Goal: Use online tool/utility: Utilize a website feature to perform a specific function

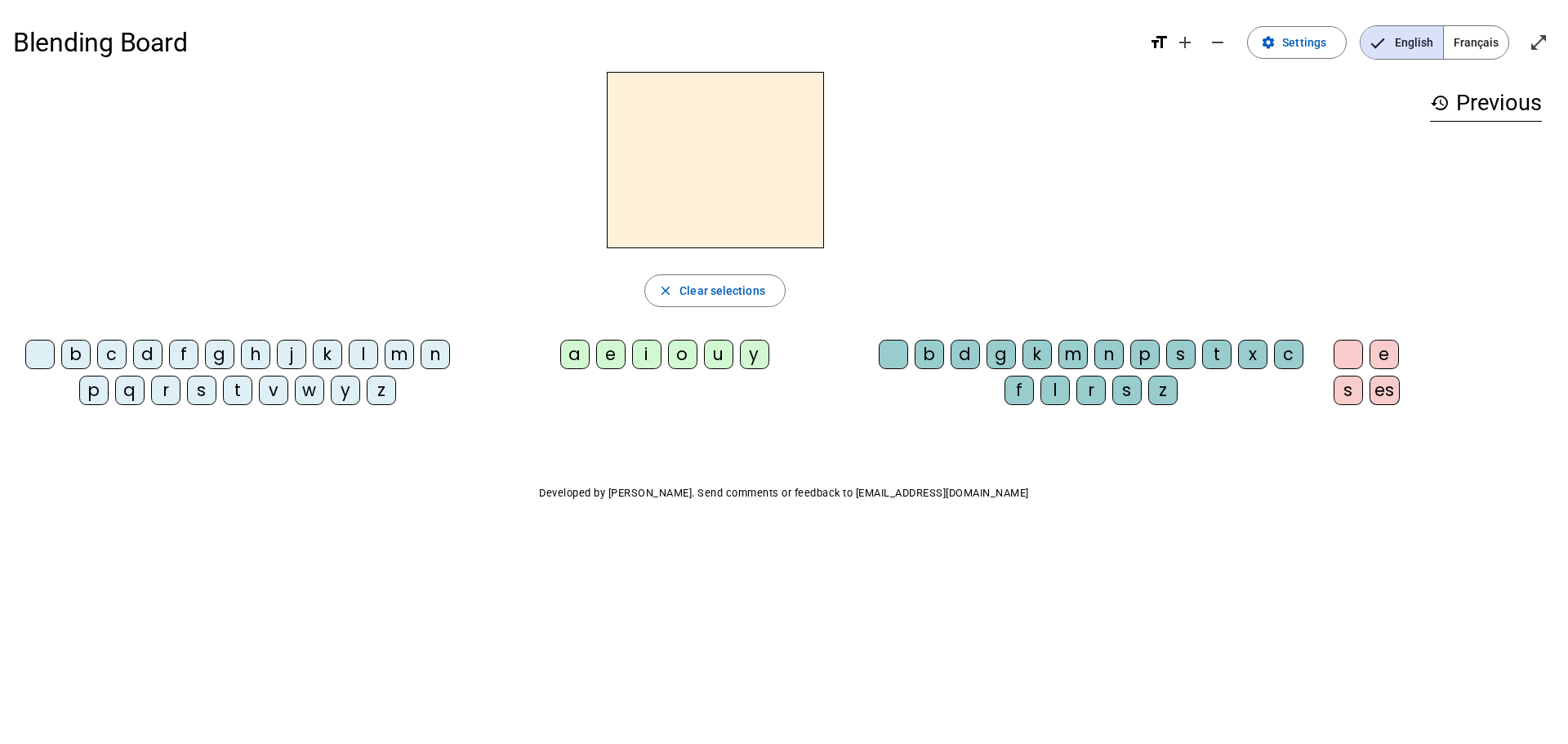
click at [578, 355] on div "a" at bounding box center [575, 355] width 29 height 29
click at [406, 360] on div "m" at bounding box center [400, 355] width 29 height 29
click at [762, 292] on span "Clear selections" at bounding box center [723, 291] width 86 height 20
click at [568, 352] on div "a" at bounding box center [575, 355] width 29 height 29
click at [1072, 361] on div "m" at bounding box center [1073, 355] width 29 height 29
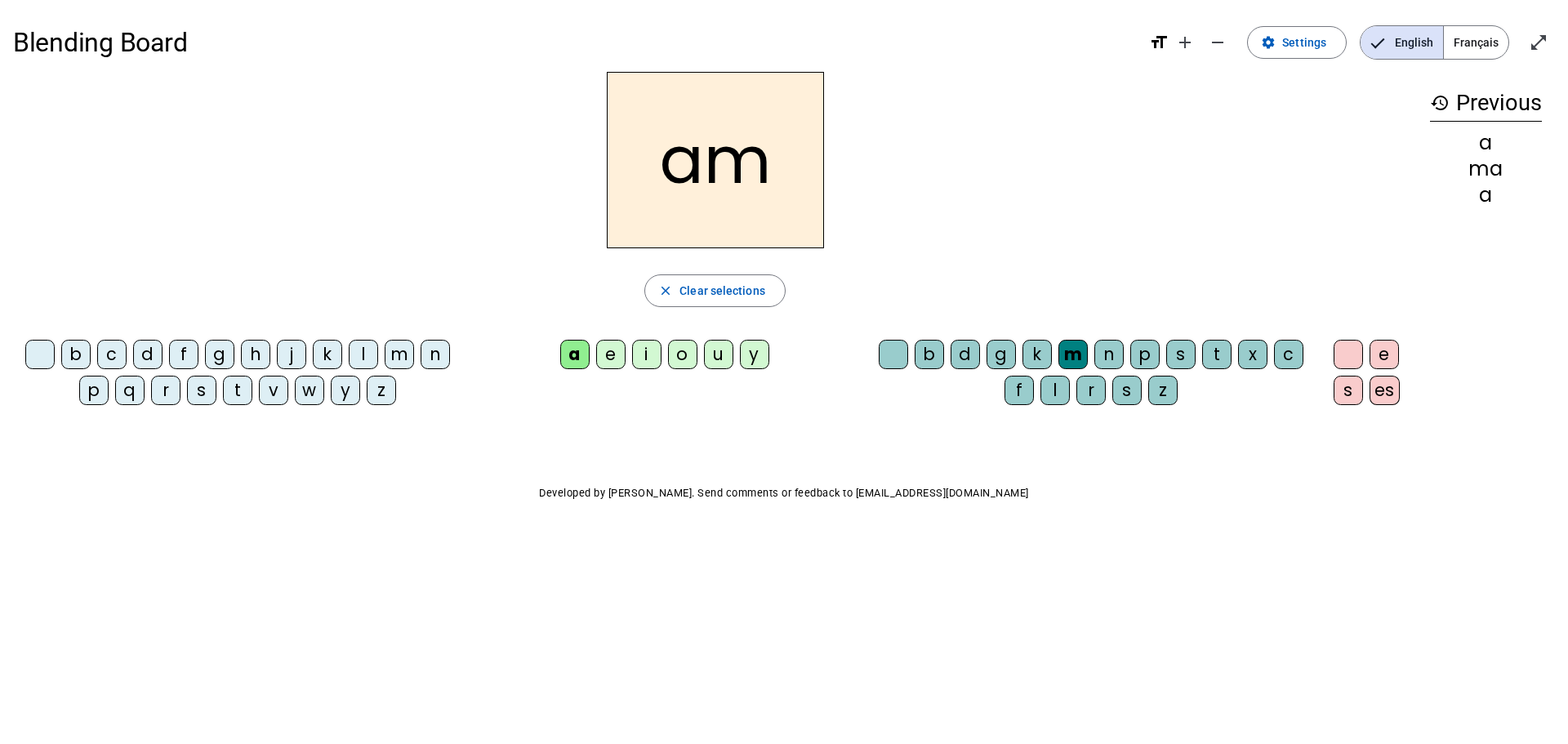
click at [645, 363] on div "i" at bounding box center [647, 355] width 29 height 29
click at [752, 289] on span "Clear selections" at bounding box center [723, 291] width 86 height 20
click at [577, 354] on div "a" at bounding box center [575, 355] width 29 height 29
click at [1072, 351] on div "m" at bounding box center [1073, 355] width 29 height 29
click at [1381, 360] on div "e" at bounding box center [1384, 355] width 29 height 29
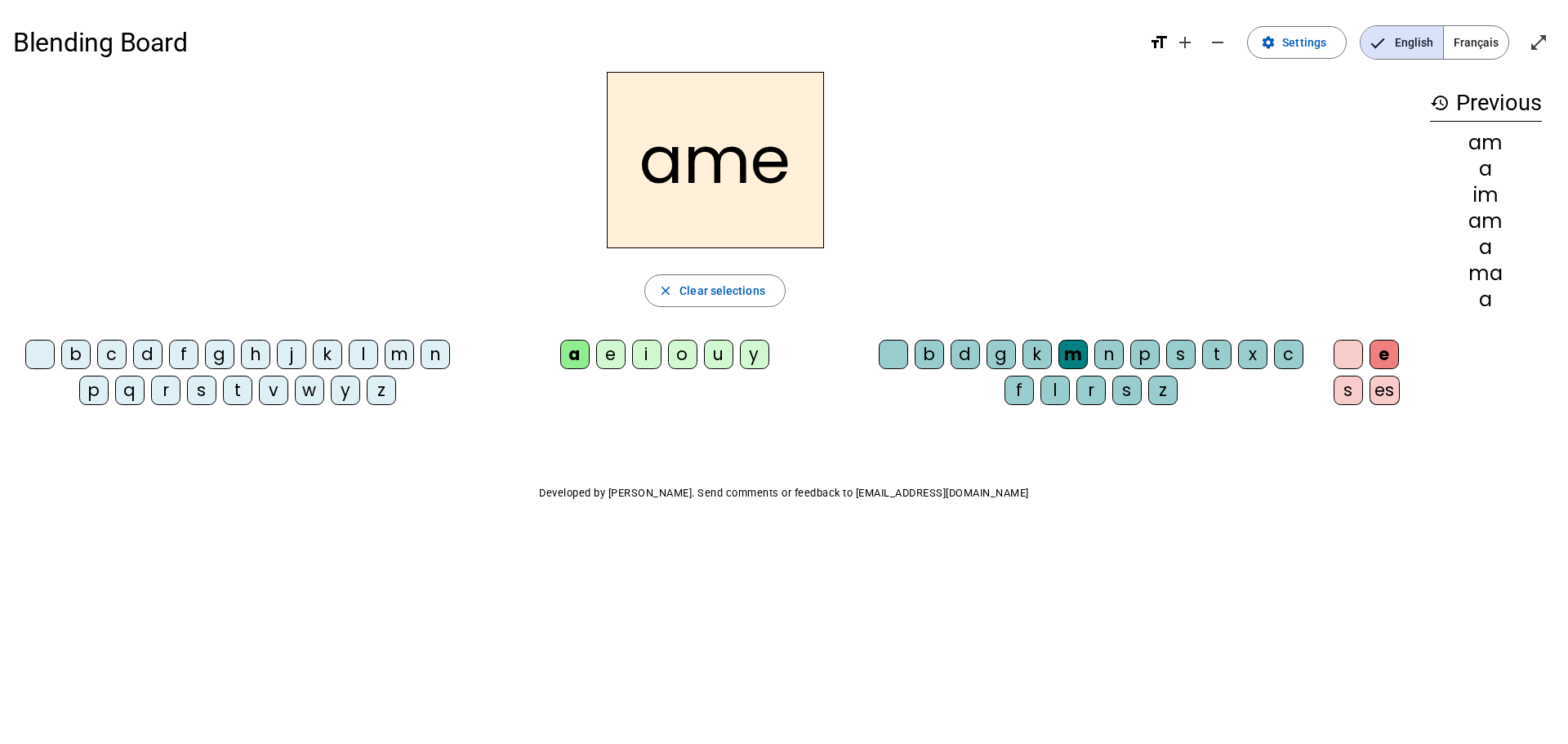
click at [1355, 357] on div at bounding box center [1348, 355] width 29 height 29
click at [648, 355] on div "i" at bounding box center [647, 355] width 29 height 29
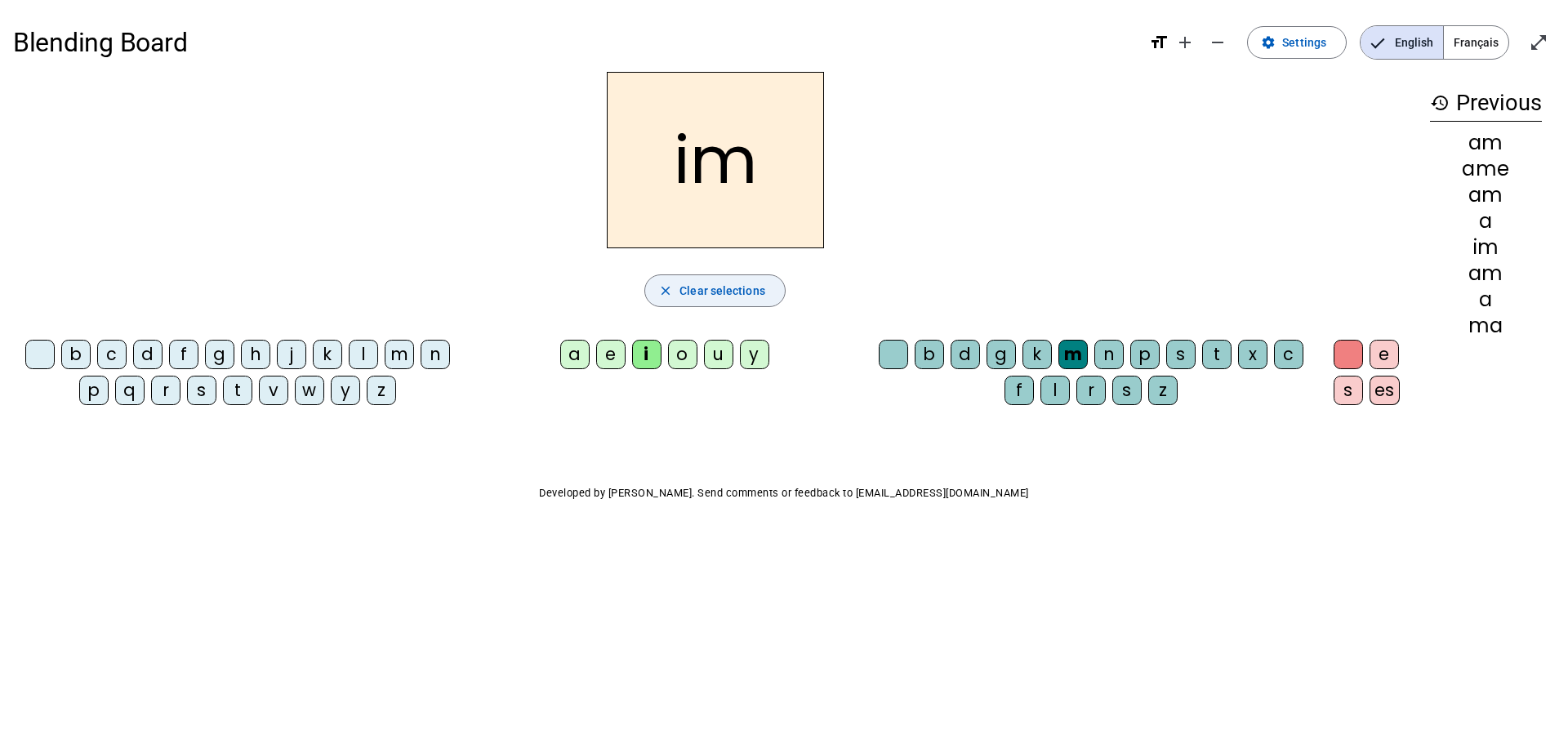
click at [733, 289] on span "Clear selections" at bounding box center [723, 291] width 86 height 20
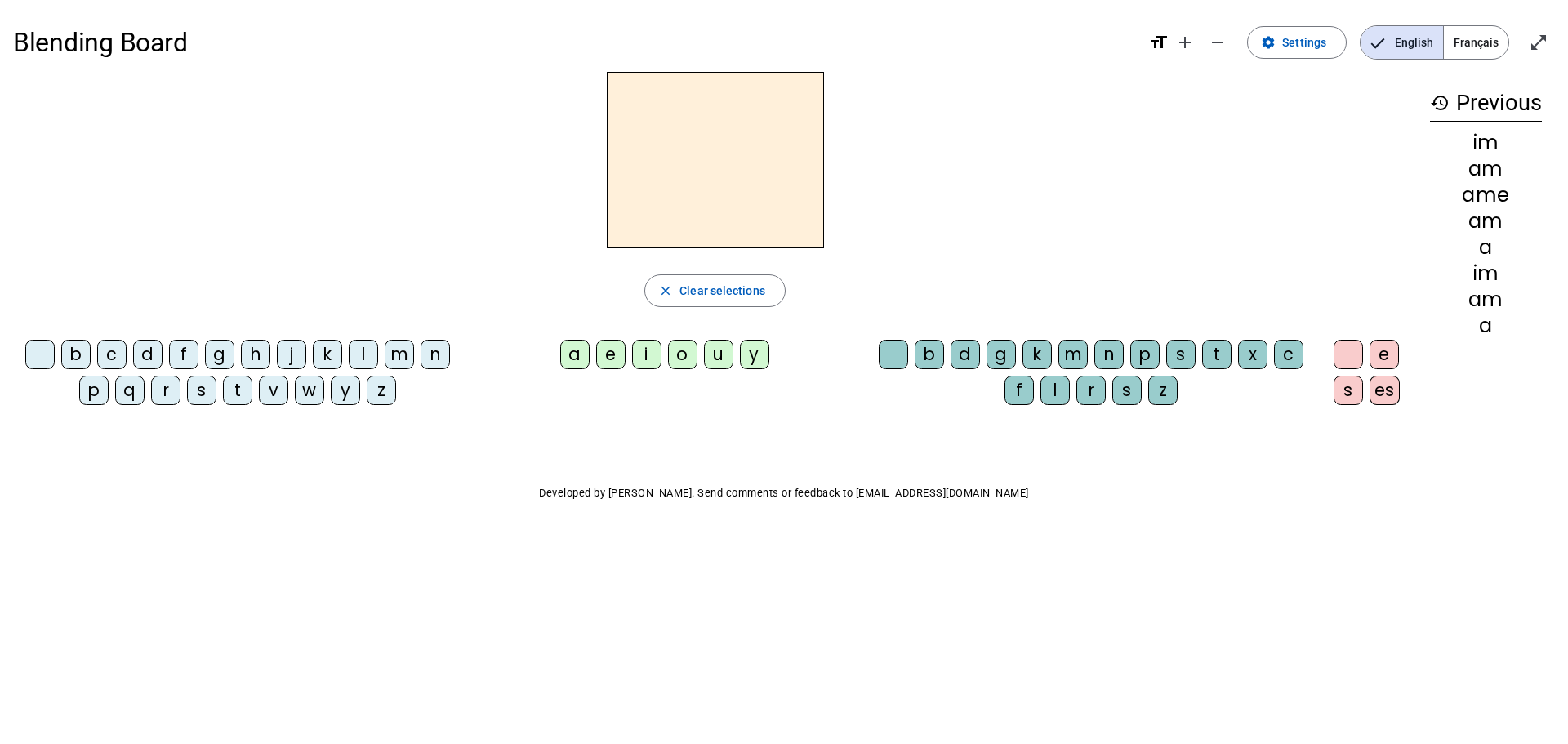
click at [45, 350] on div at bounding box center [40, 355] width 29 height 29
click at [573, 356] on div "a" at bounding box center [575, 355] width 29 height 29
click at [1075, 359] on div "m" at bounding box center [1073, 355] width 29 height 29
click at [1348, 355] on div at bounding box center [1348, 355] width 29 height 29
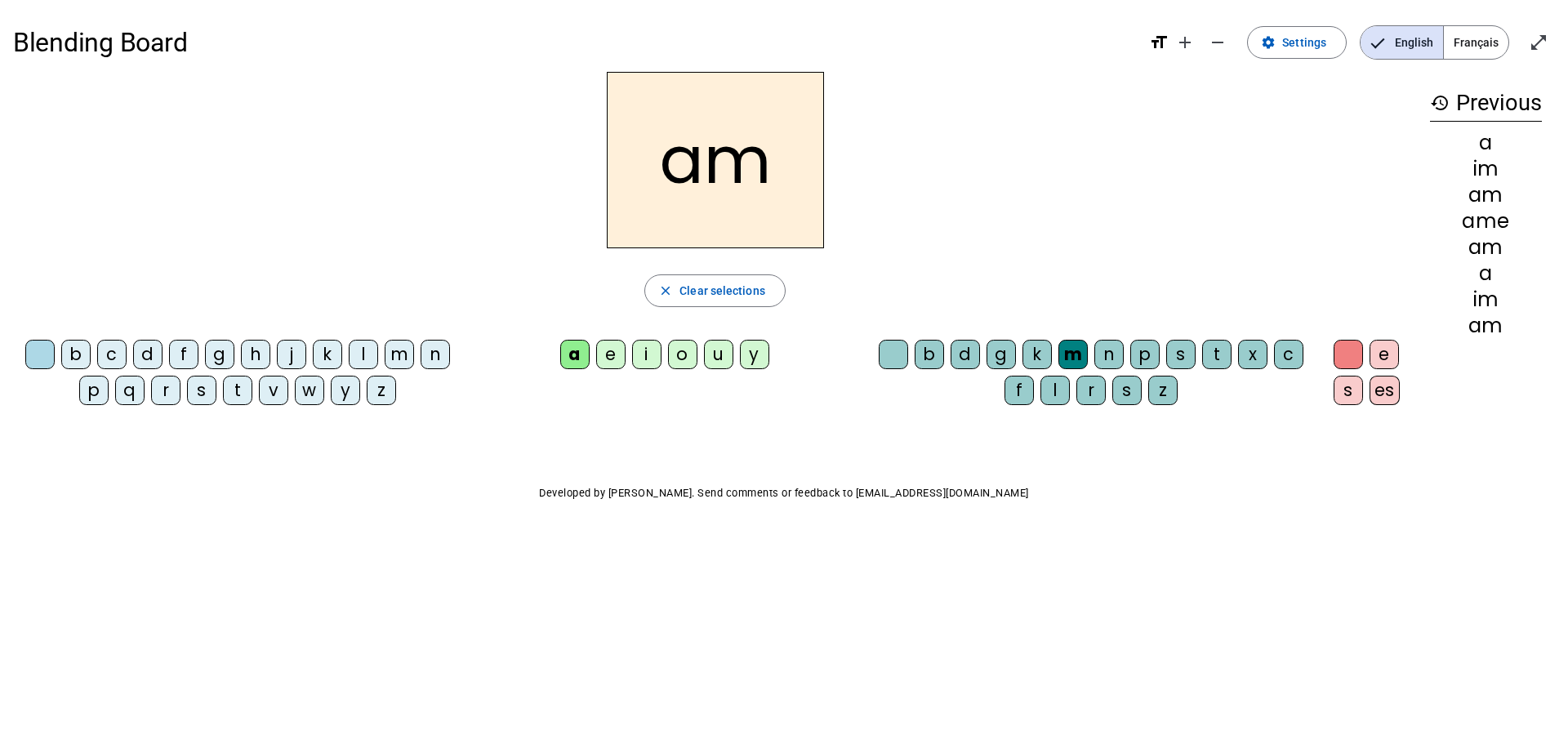
click at [650, 357] on div "i" at bounding box center [647, 355] width 29 height 29
click at [733, 288] on span "Clear selections" at bounding box center [723, 291] width 86 height 20
